Goal: Find specific page/section: Find specific page/section

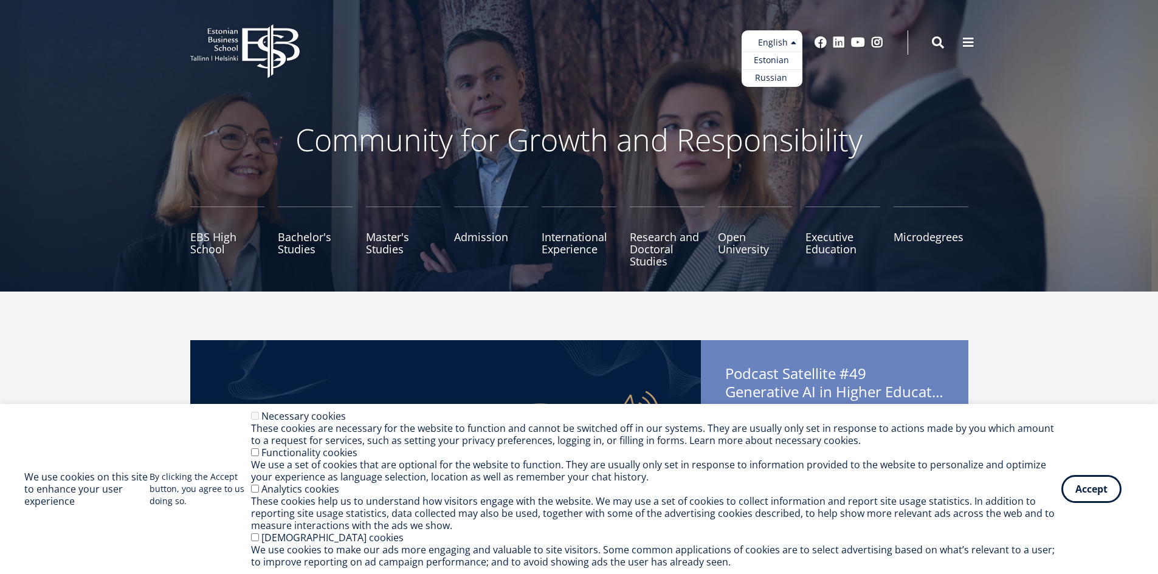
click at [770, 47] on ul "Estonian English Russian" at bounding box center [772, 58] width 61 height 57
click at [771, 80] on link "Russian" at bounding box center [772, 78] width 61 height 18
click at [257, 497] on div "These cookies help us to understand how visitors engage with the website. We ma…" at bounding box center [656, 513] width 810 height 36
click at [253, 493] on div "Analytics cookies" at bounding box center [656, 489] width 810 height 12
click at [254, 494] on div "Analytics cookies" at bounding box center [656, 489] width 810 height 12
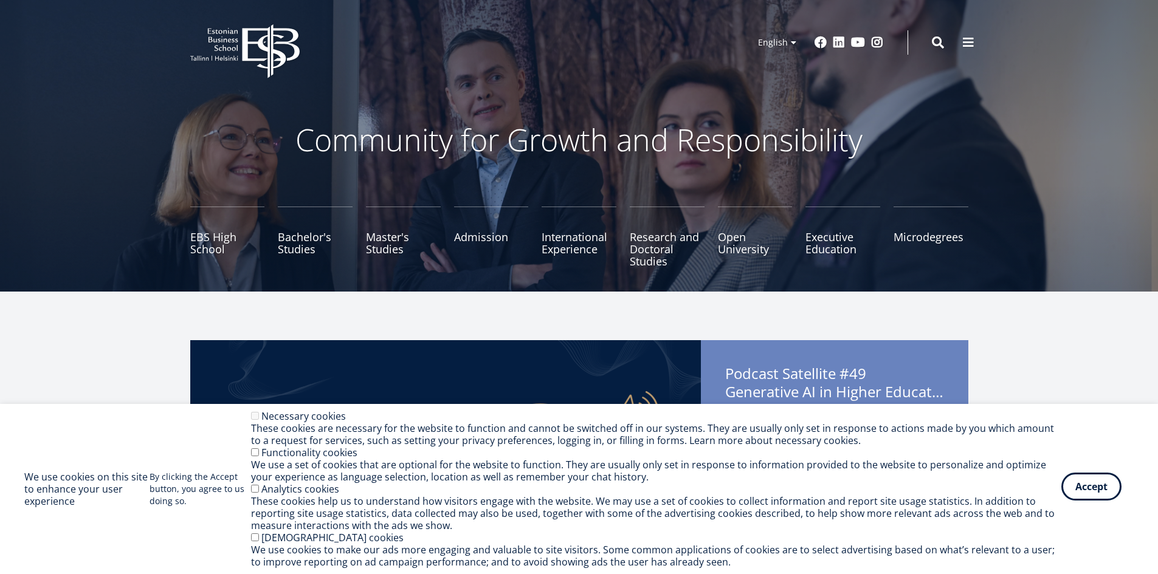
click at [1081, 492] on button "Accept" at bounding box center [1091, 487] width 60 height 28
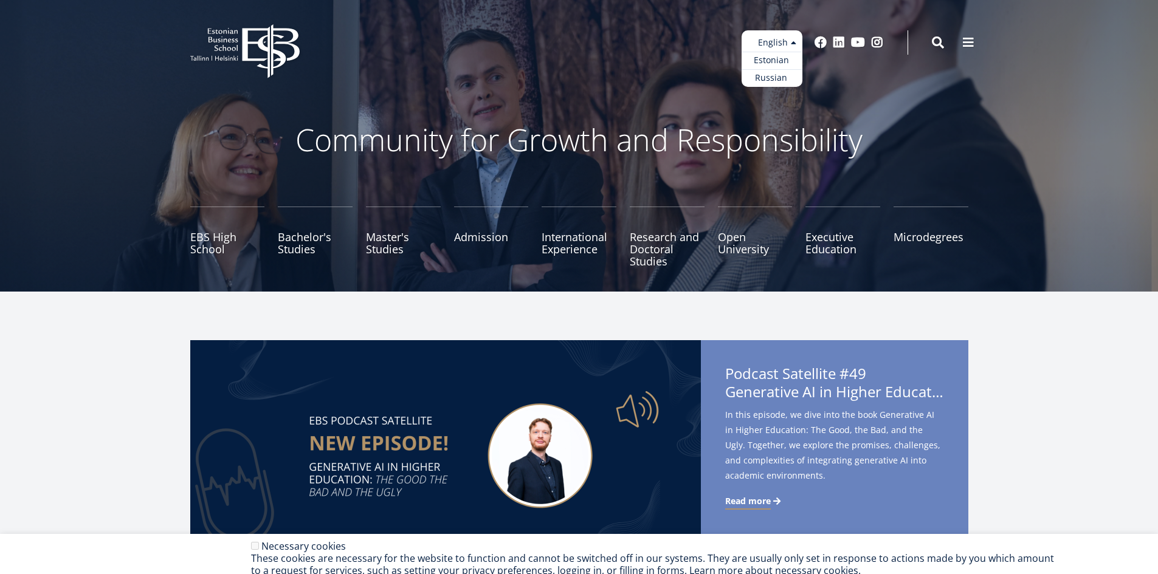
click at [784, 34] on ul "Estonian English Russian" at bounding box center [772, 58] width 61 height 57
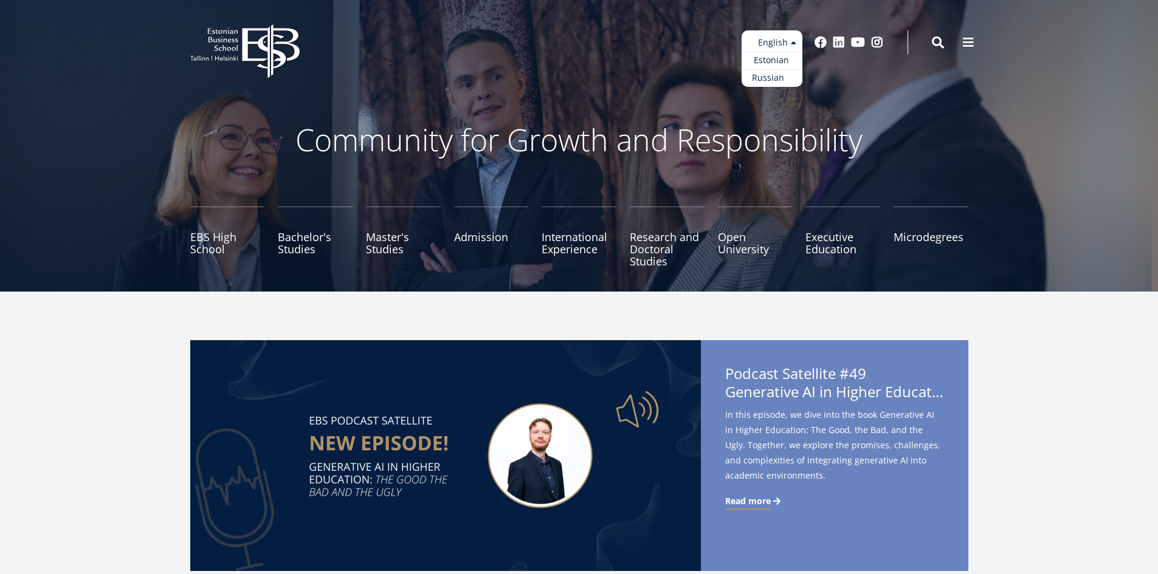
click at [777, 75] on link "Russian" at bounding box center [772, 78] width 61 height 18
click at [221, 245] on link "EBS High School" at bounding box center [227, 237] width 75 height 61
